Goal: Find specific page/section

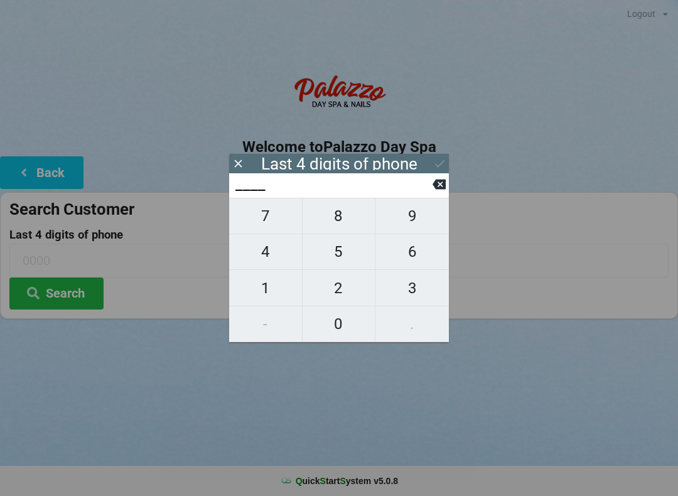
click at [267, 265] on span "4" at bounding box center [265, 252] width 73 height 26
type input "4___"
click at [340, 330] on span "0" at bounding box center [339, 324] width 73 height 26
type input "40__"
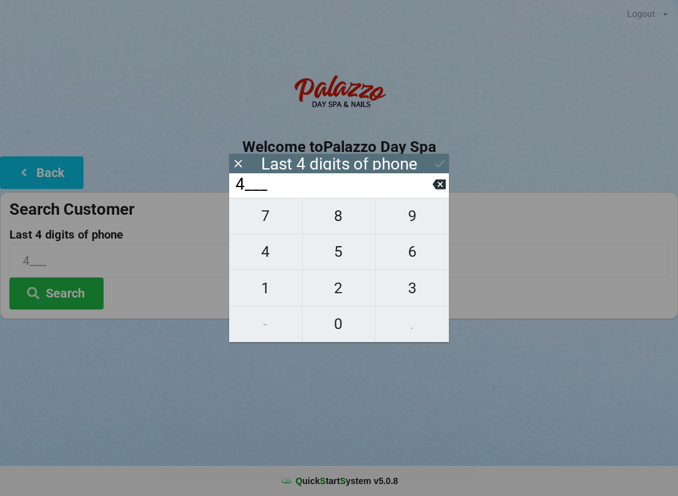
type input "40__"
click at [269, 257] on span "4" at bounding box center [265, 252] width 73 height 26
type input "404_"
click at [347, 331] on span "0" at bounding box center [339, 324] width 73 height 26
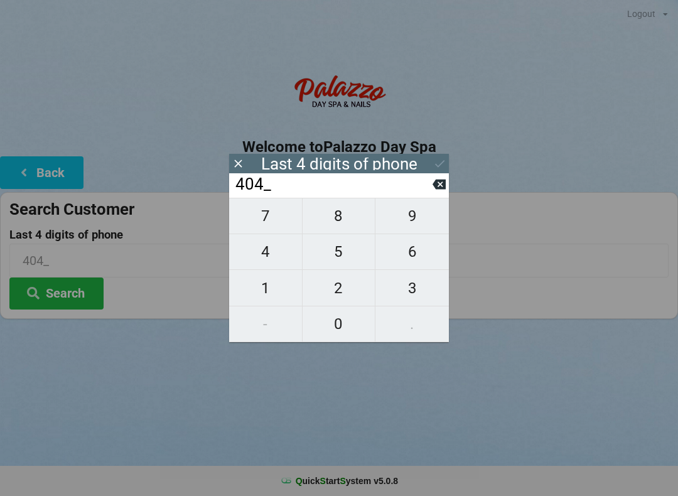
type input "4040"
click at [435, 171] on button at bounding box center [439, 163] width 13 height 17
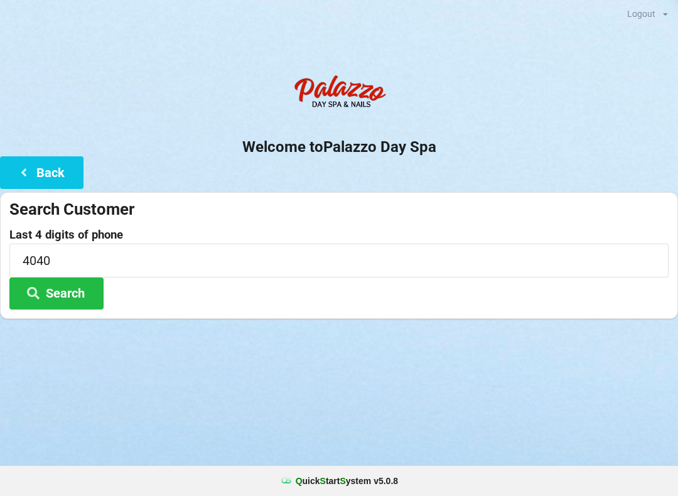
click at [78, 300] on button "Search" at bounding box center [56, 294] width 94 height 32
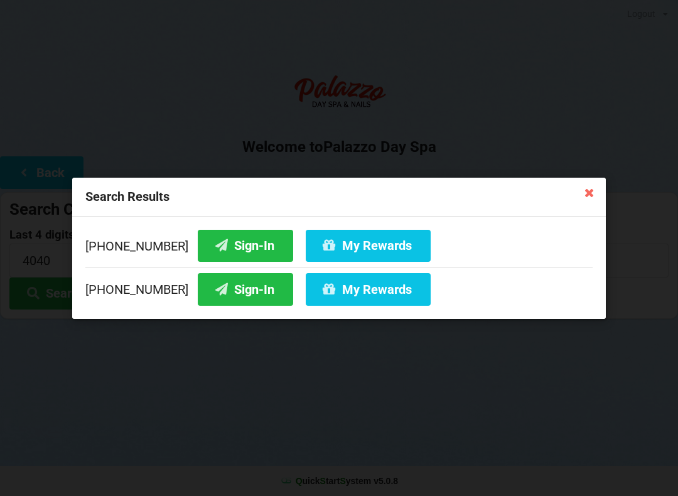
click at [360, 295] on button "My Rewards" at bounding box center [368, 289] width 125 height 32
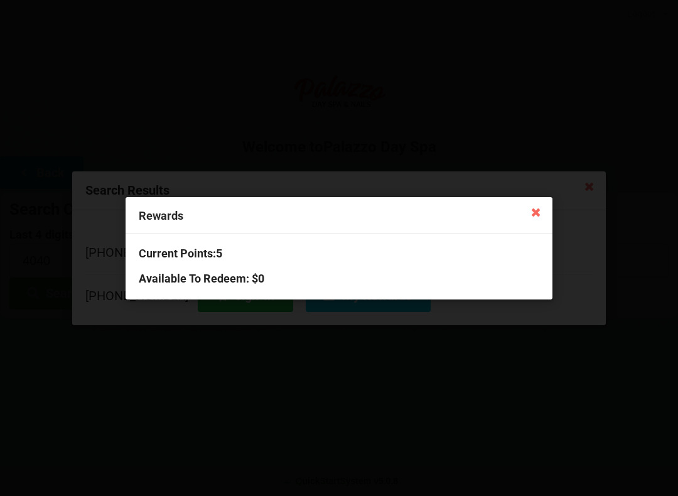
click at [528, 214] on icon at bounding box center [536, 212] width 20 height 20
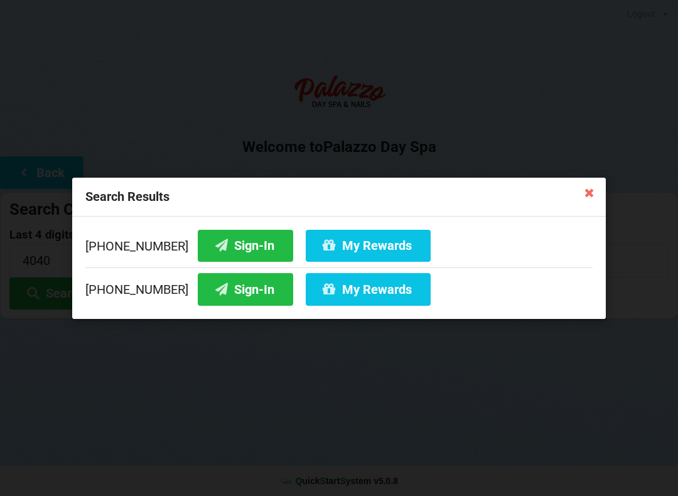
click at [590, 185] on icon at bounding box center [590, 192] width 20 height 20
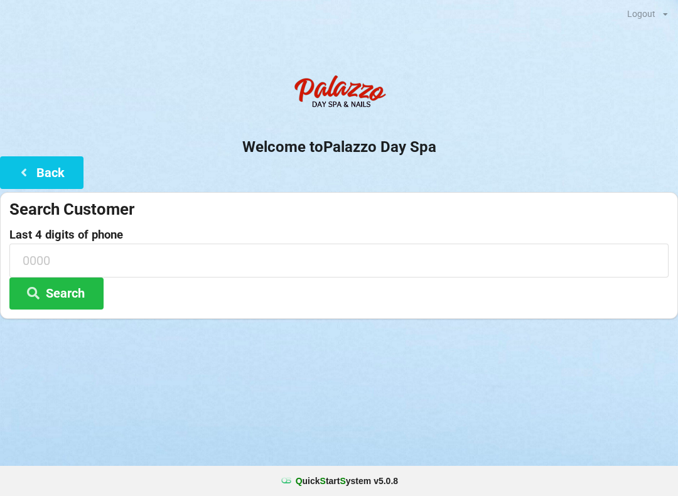
click at [36, 161] on button "Back" at bounding box center [42, 172] width 84 height 32
